Goal: Transaction & Acquisition: Book appointment/travel/reservation

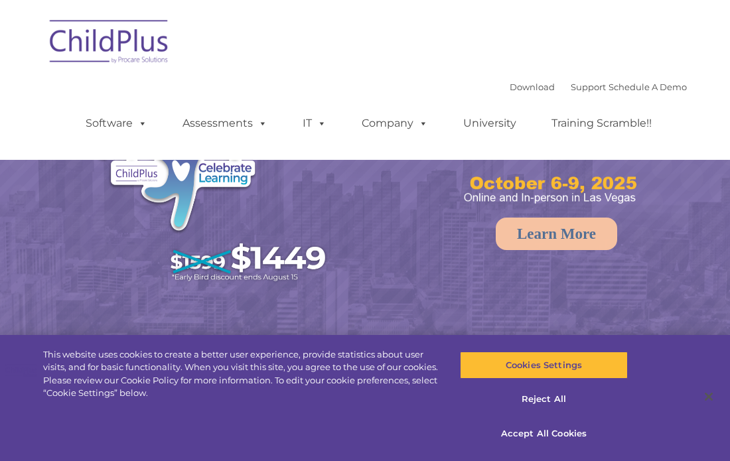
select select "MEDIUM"
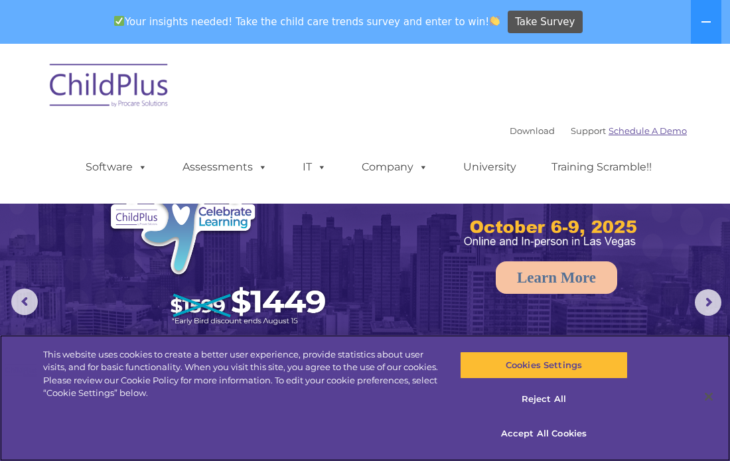
click at [653, 87] on div "Download Support | Schedule A Demo  MENU MENU Software ChildPlus: The original…" at bounding box center [365, 124] width 644 height 140
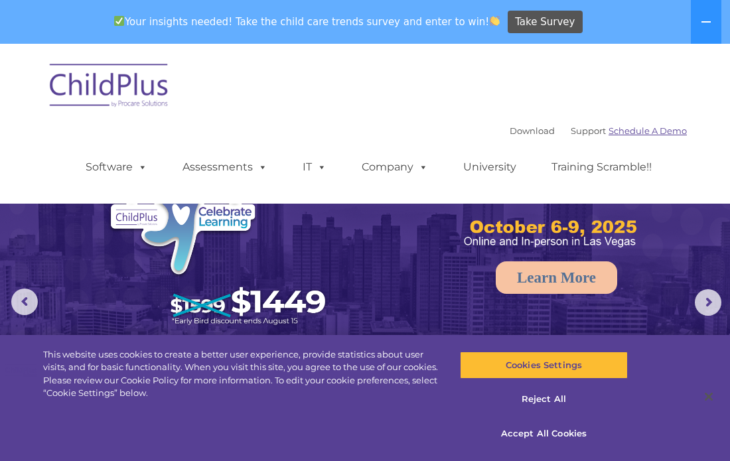
click at [653, 127] on link "Schedule A Demo" at bounding box center [647, 130] width 78 height 11
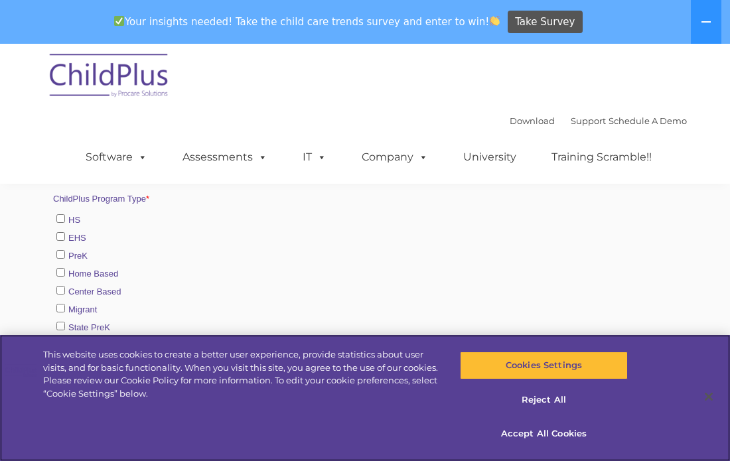
scroll to position [593, 0]
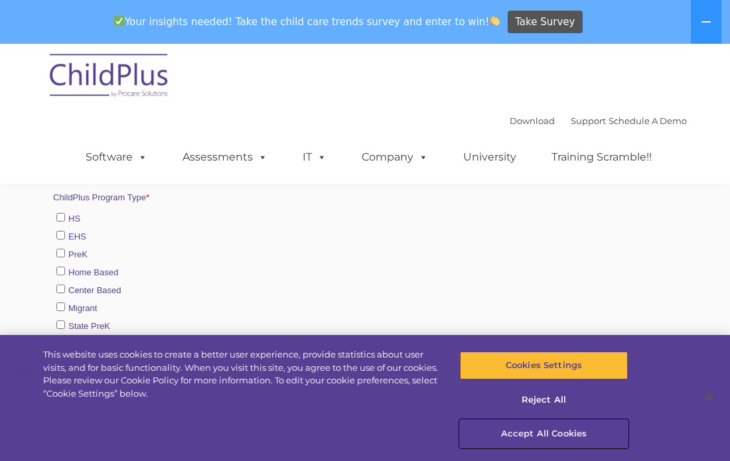
click at [570, 432] on button "Accept All Cookies" at bounding box center [544, 434] width 168 height 28
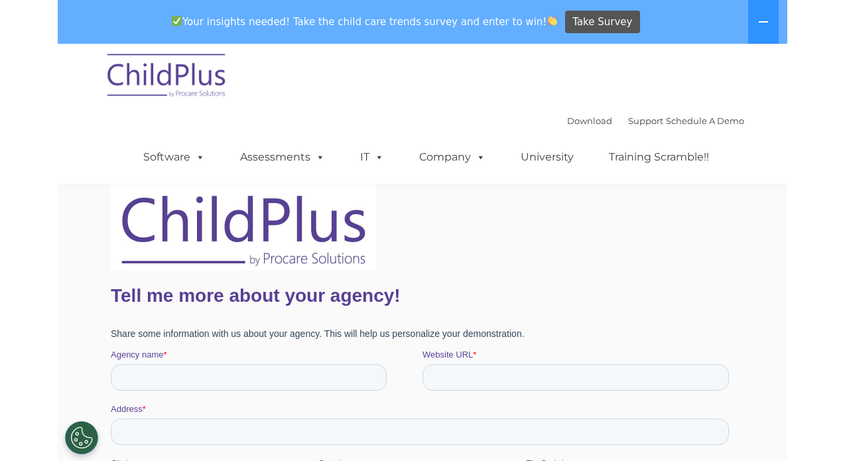
scroll to position [0, 0]
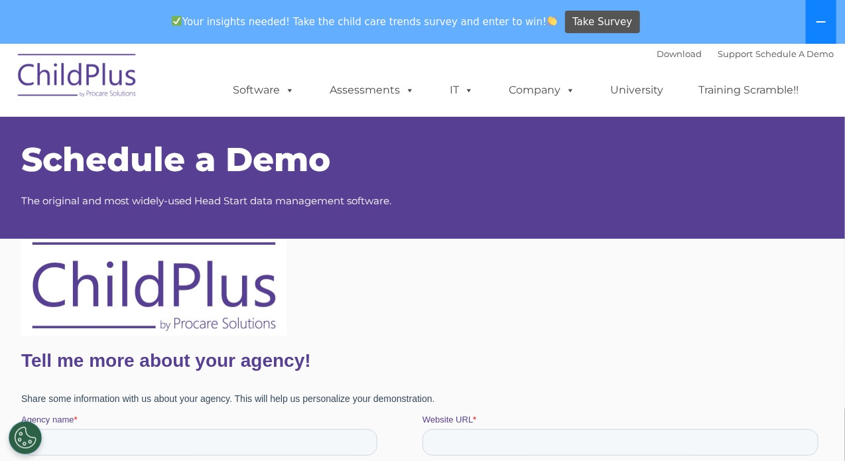
click at [729, 30] on button at bounding box center [821, 22] width 31 height 44
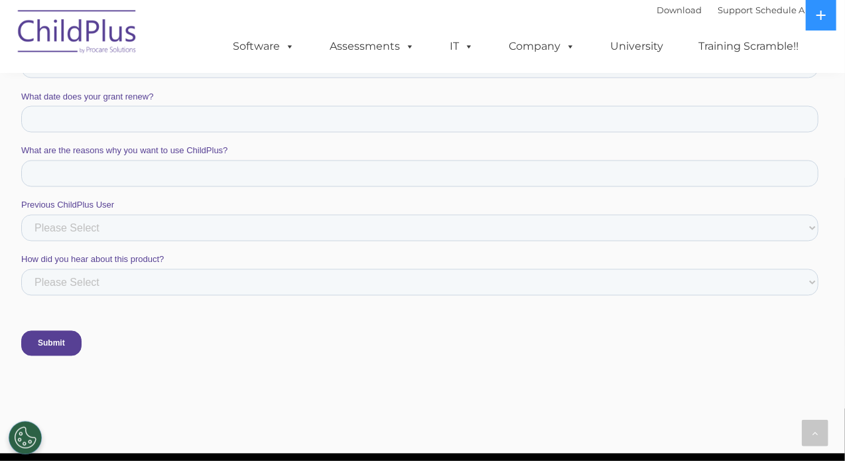
scroll to position [914, 0]
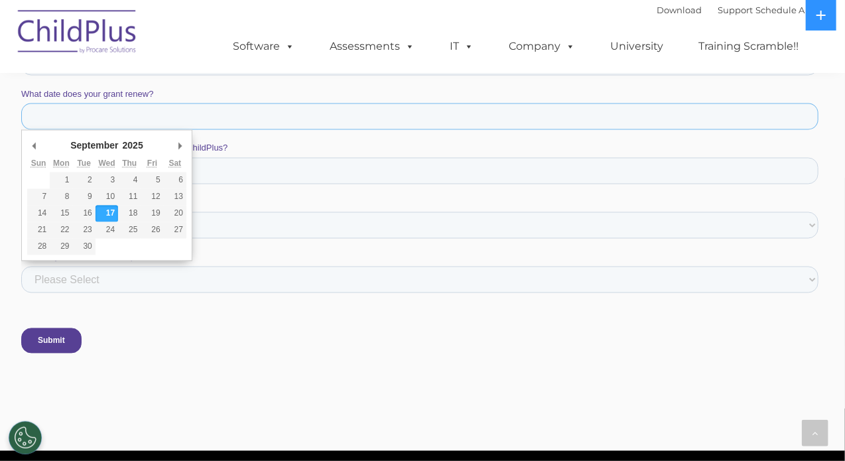
click at [272, 108] on input "What date does your grant renew?" at bounding box center [419, 117] width 797 height 27
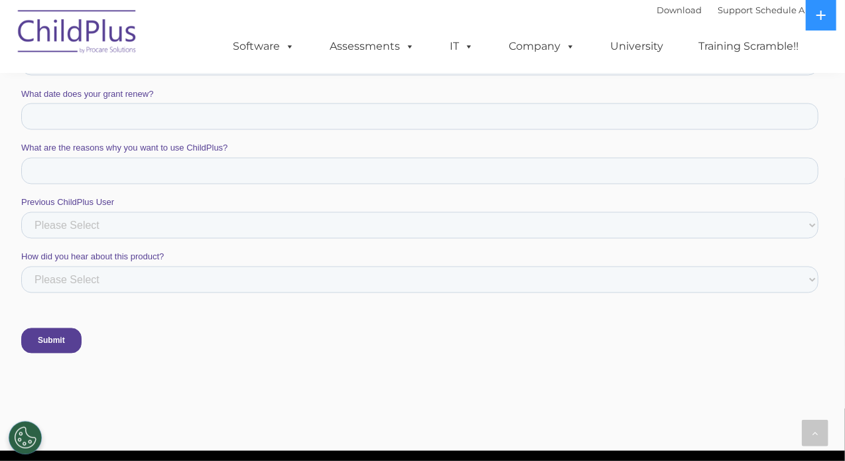
click at [279, 318] on div "Submit" at bounding box center [422, 342] width 803 height 48
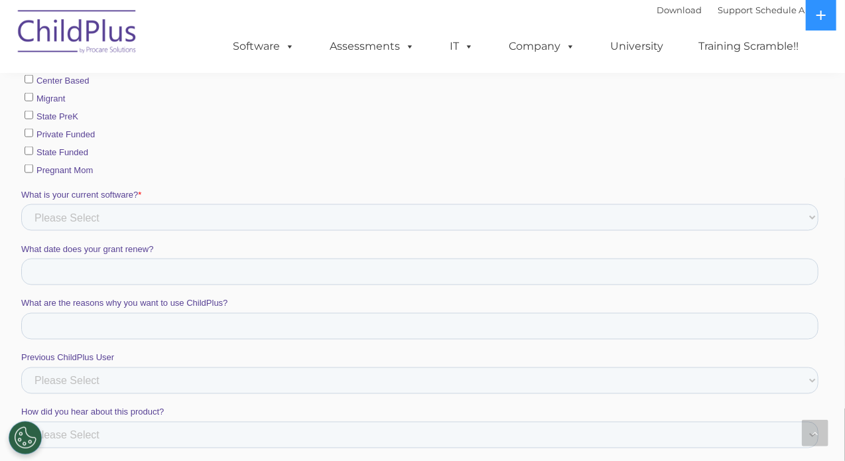
scroll to position [767, 0]
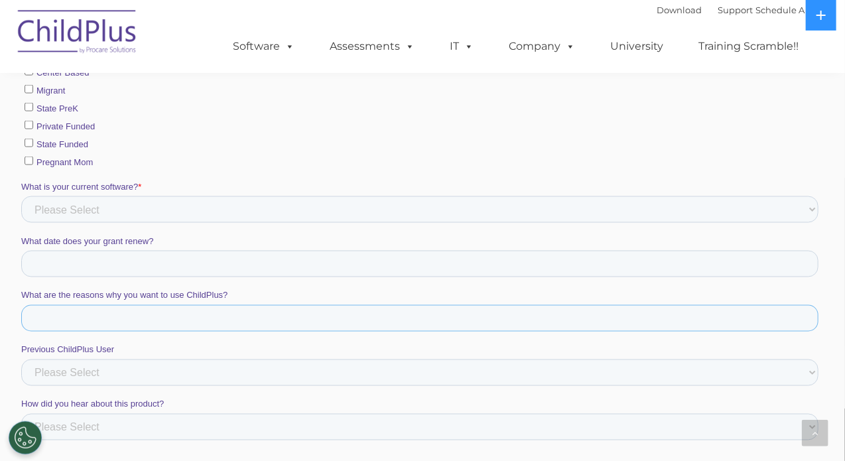
click at [271, 307] on input "What are the reasons why you want to use ChildPlus?" at bounding box center [419, 319] width 797 height 27
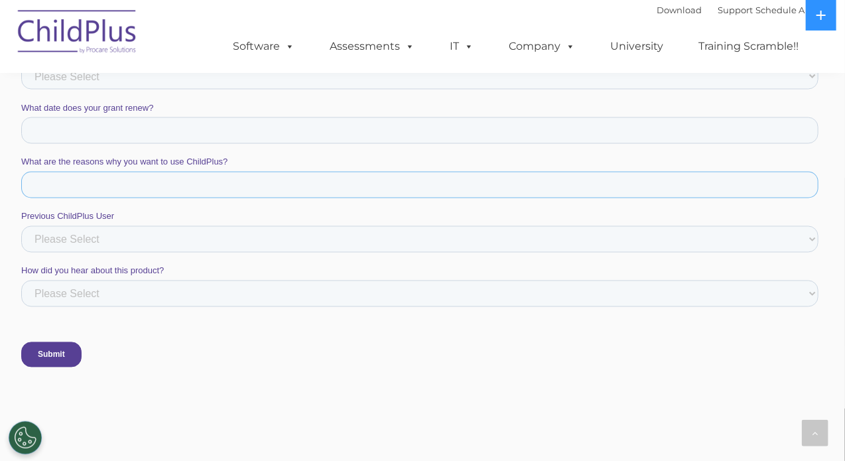
scroll to position [902, 0]
click at [191, 291] on select "Please Select ChildPlus Staff ChildPlus Pop-up Message Email Social Media Websi…" at bounding box center [419, 292] width 797 height 27
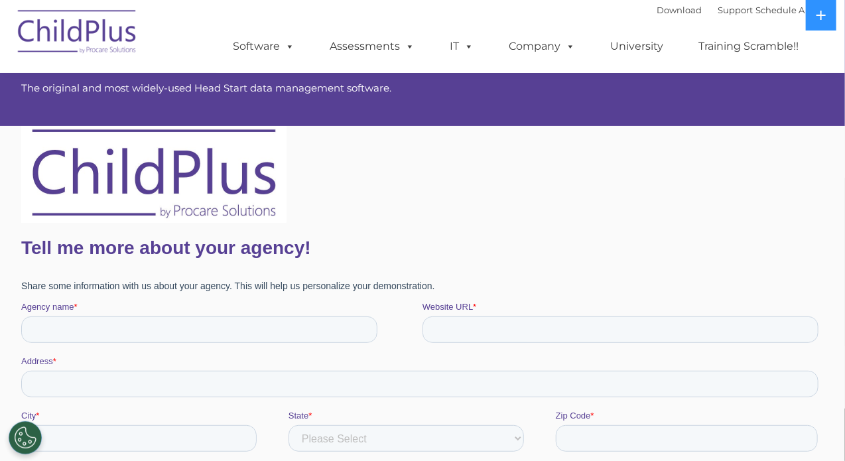
scroll to position [68, 0]
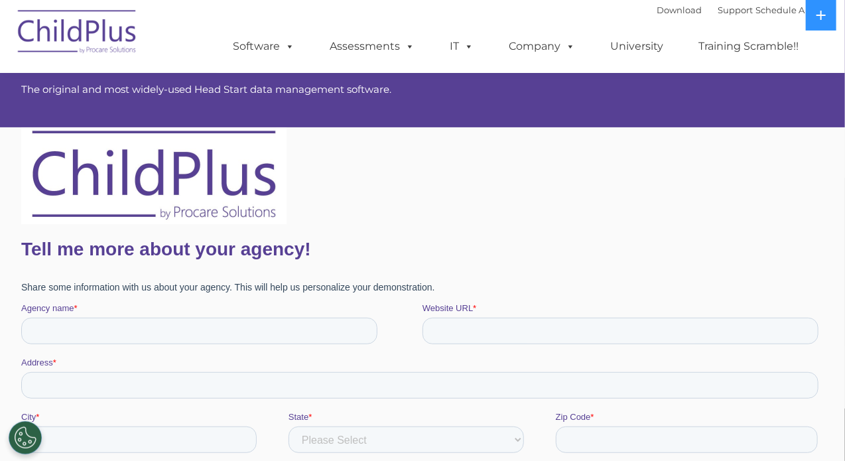
click at [381, 256] on h1 "Tell me more about your agency!" at bounding box center [422, 248] width 803 height 21
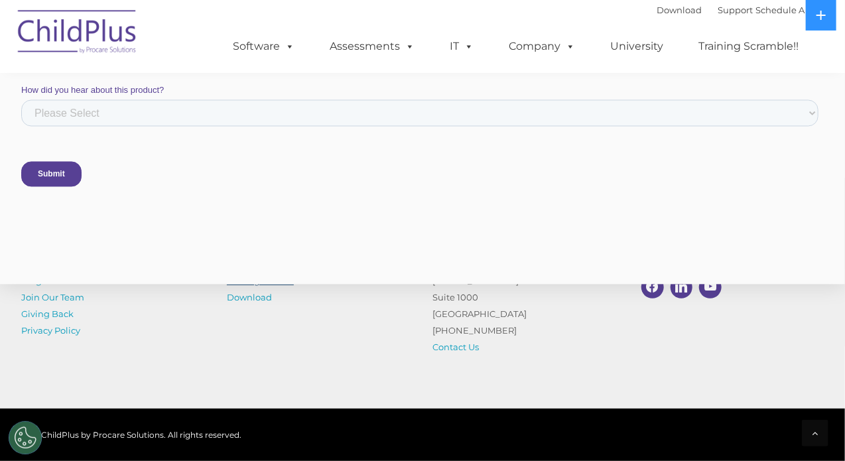
scroll to position [1187, 0]
